Goal: Task Accomplishment & Management: Complete application form

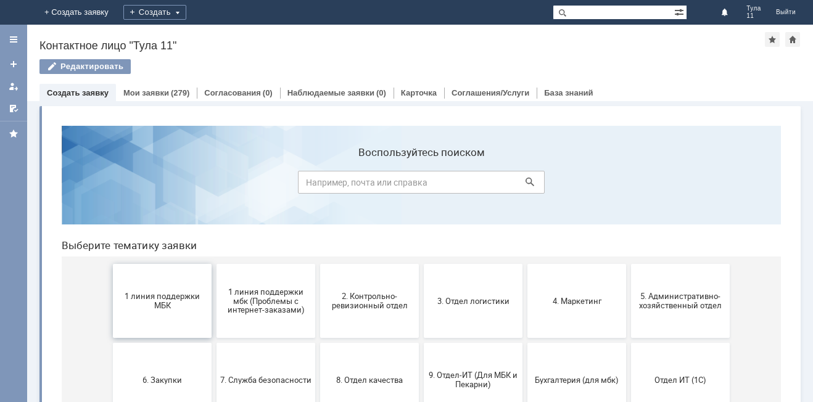
click at [150, 303] on span "1 линия поддержки МБК" at bounding box center [162, 301] width 91 height 19
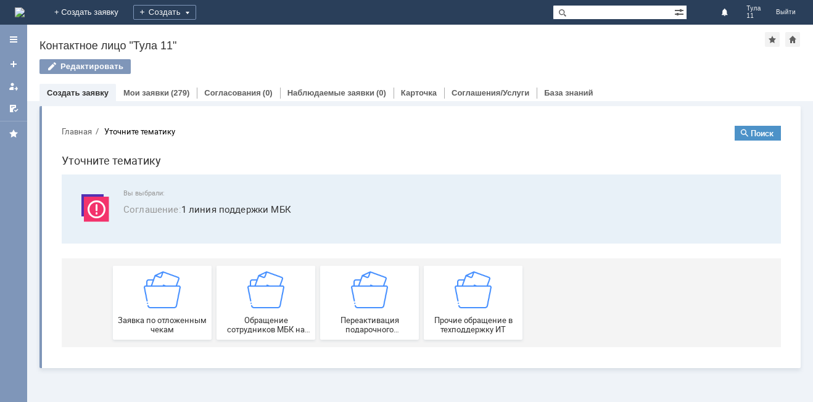
click at [151, 303] on img at bounding box center [162, 290] width 37 height 37
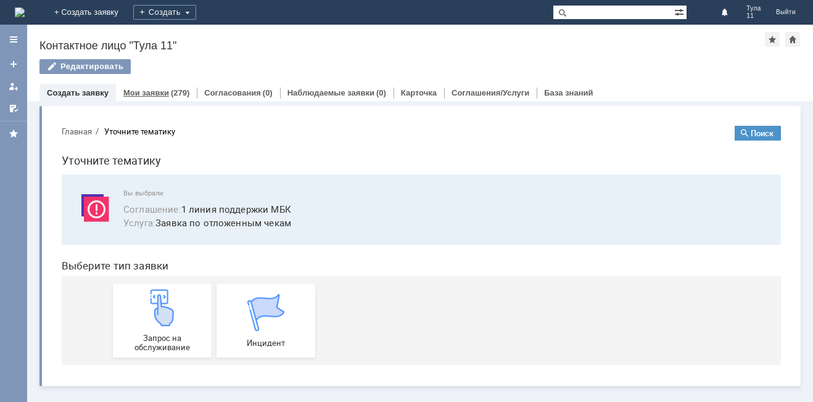
click at [154, 89] on link "Мои заявки" at bounding box center [146, 92] width 46 height 9
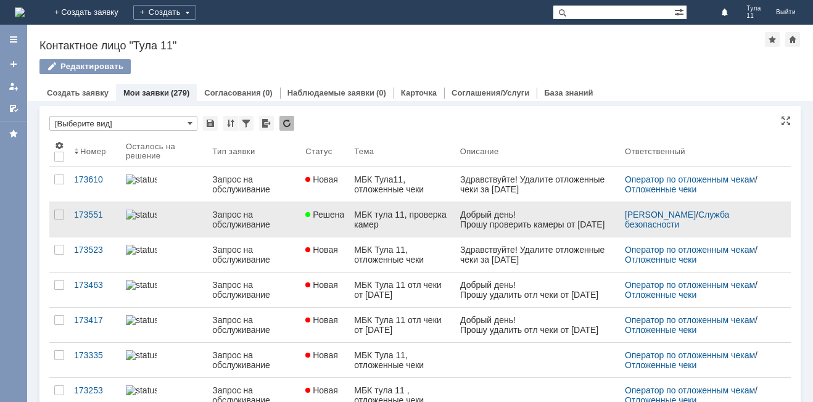
click at [403, 220] on div "МБК тула 11, проверка камер" at bounding box center [402, 220] width 96 height 20
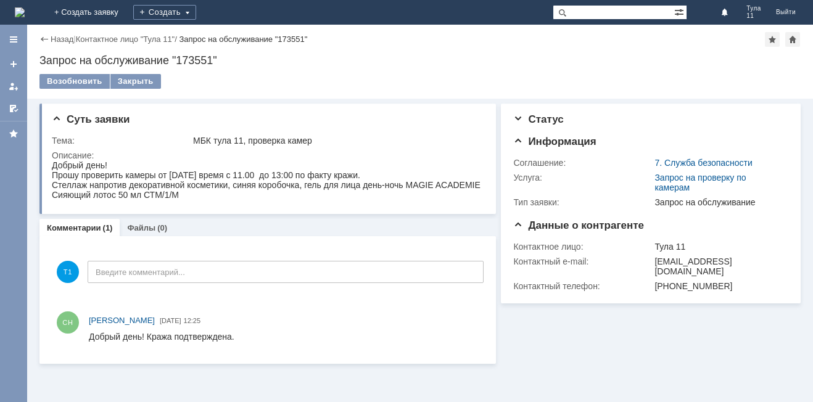
click at [25, 12] on img at bounding box center [20, 12] width 10 height 10
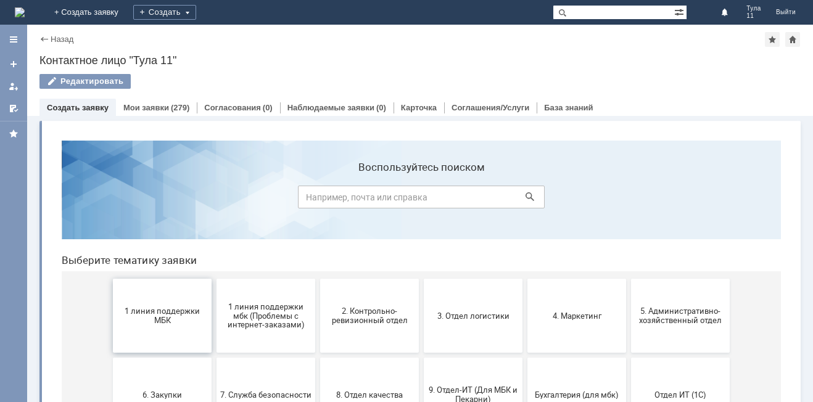
click at [182, 307] on span "1 линия поддержки МБК" at bounding box center [162, 316] width 91 height 19
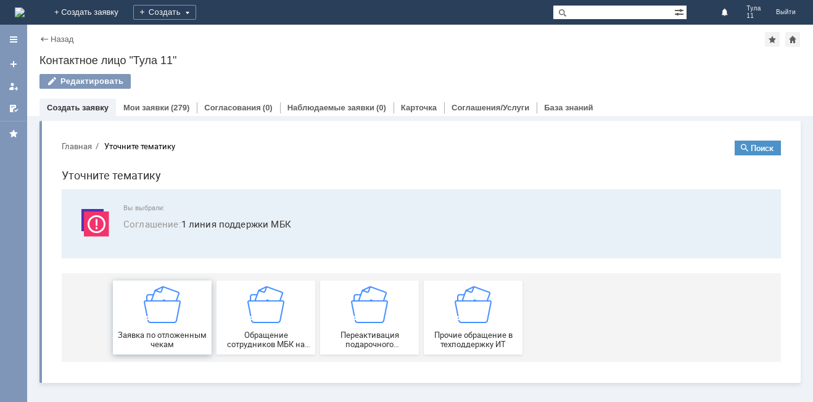
click at [176, 325] on div "Заявка по отложенным чекам" at bounding box center [162, 317] width 91 height 63
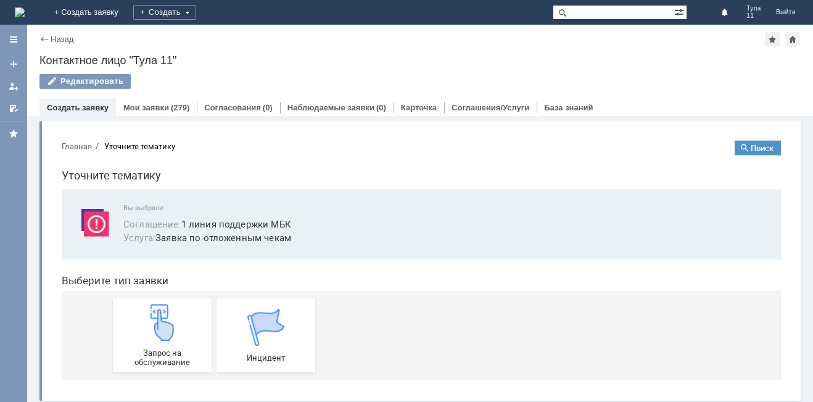
click at [176, 325] on img at bounding box center [162, 322] width 37 height 37
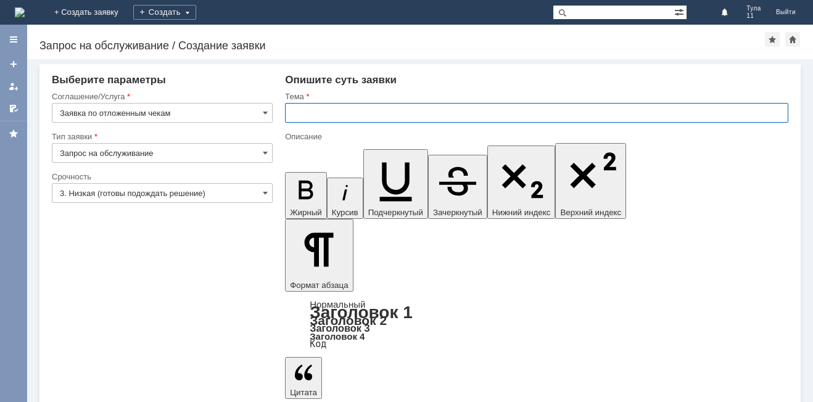
click at [323, 119] on input "text" at bounding box center [537, 113] width 504 height 20
type input "МБК Тула 11 отл чек [DATE]"
click at [391, 110] on input "МБК Тула 11 отл чек [DATE]" at bounding box center [537, 113] width 504 height 20
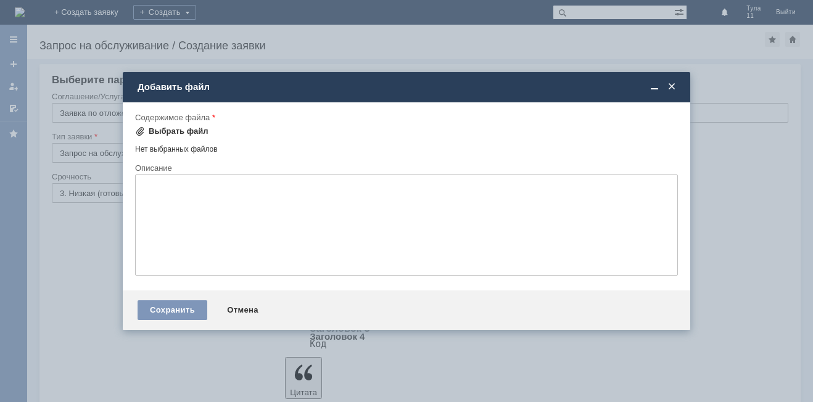
click at [170, 136] on div "Выбрать файл" at bounding box center [171, 131] width 73 height 15
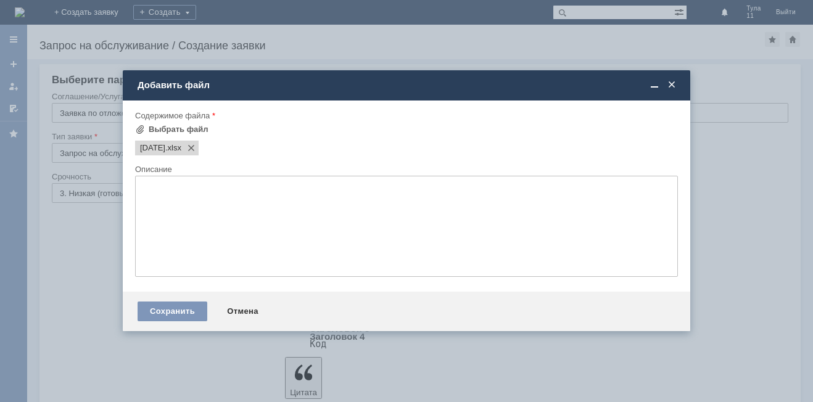
scroll to position [0, 0]
click at [189, 317] on div "Сохранить" at bounding box center [173, 312] width 70 height 20
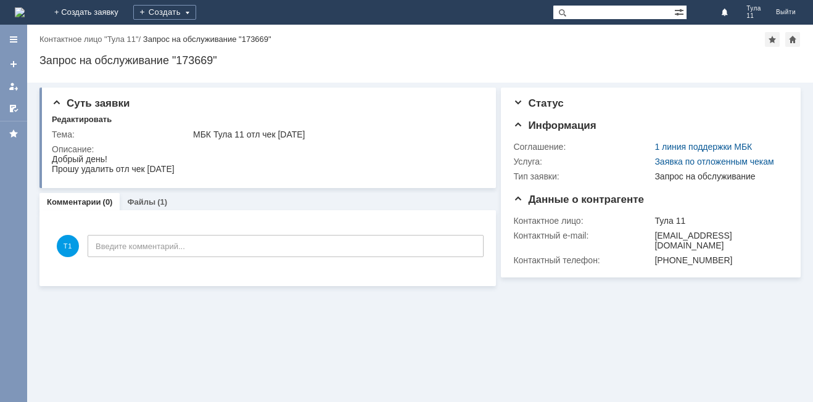
click at [25, 23] on div "На домашнюю" at bounding box center [20, 12] width 10 height 25
click at [25, 9] on img at bounding box center [20, 12] width 10 height 10
